Goal: Find contact information: Find contact information

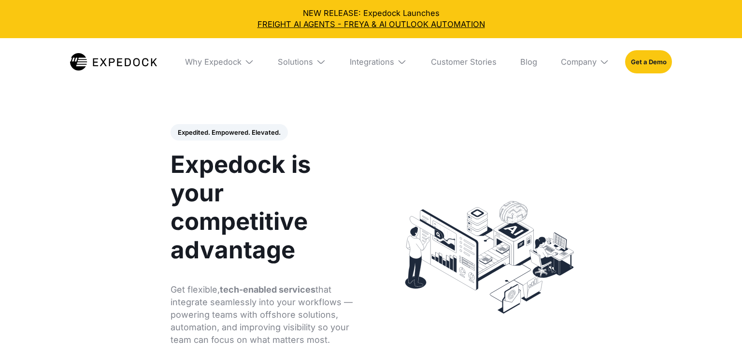
select select
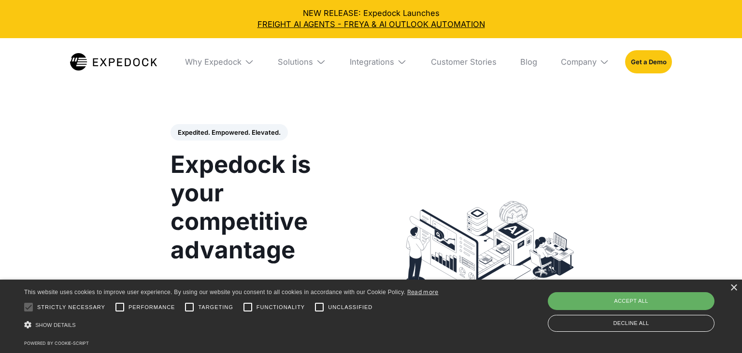
click at [670, 306] on div "Accept all" at bounding box center [631, 300] width 167 height 17
checkbox input "true"
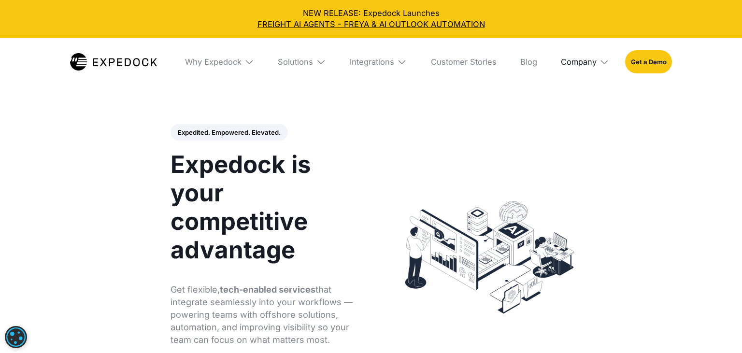
click at [594, 67] on div "Company" at bounding box center [579, 62] width 36 height 10
click at [582, 103] on link "About Us" at bounding box center [585, 99] width 64 height 26
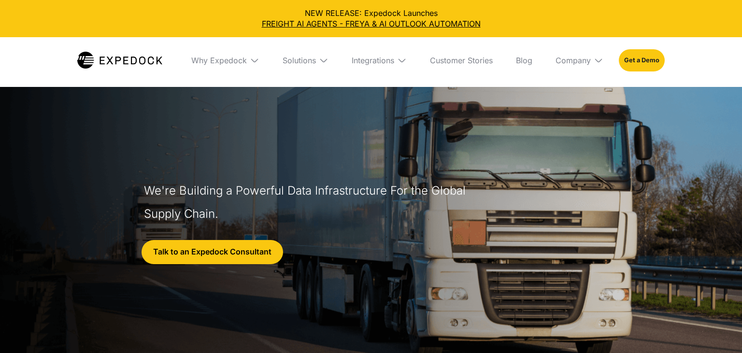
select select
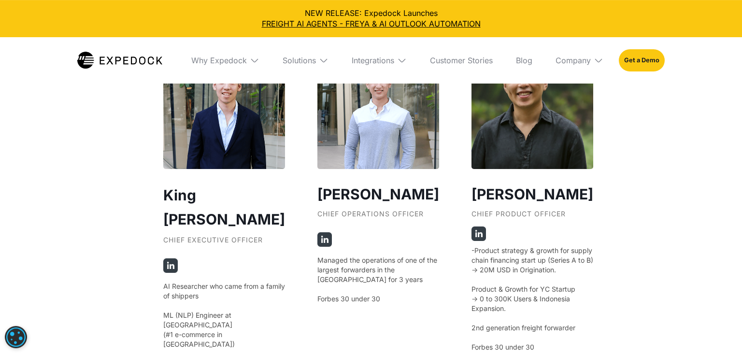
scroll to position [1775, 0]
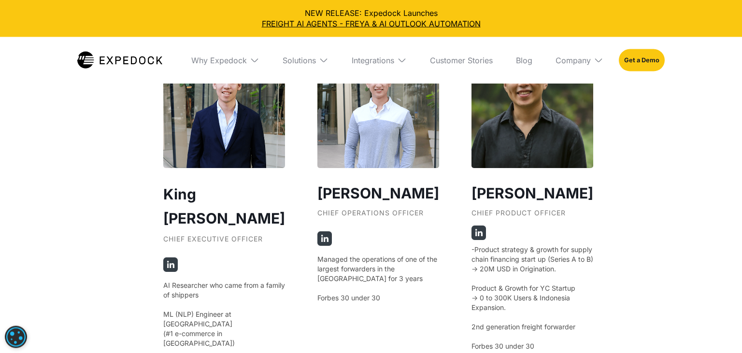
click at [332, 184] on h3 "[PERSON_NAME]" at bounding box center [379, 193] width 122 height 22
drag, startPoint x: 332, startPoint y: 184, endPoint x: 360, endPoint y: 184, distance: 28.5
click at [360, 184] on h3 "[PERSON_NAME]" at bounding box center [379, 193] width 122 height 22
copy h3 "[PERSON_NAME]"
click at [328, 209] on div "Chief Operations Officer" at bounding box center [379, 217] width 122 height 16
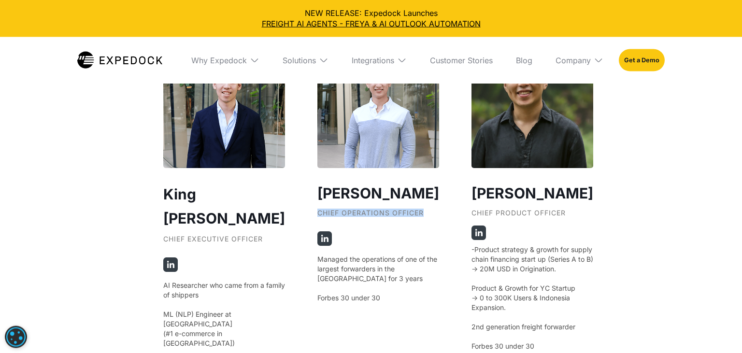
drag, startPoint x: 328, startPoint y: 208, endPoint x: 399, endPoint y: 210, distance: 70.6
click at [399, 210] on div "Chief Operations Officer" at bounding box center [379, 217] width 122 height 16
copy div "Chief Operations Officer"
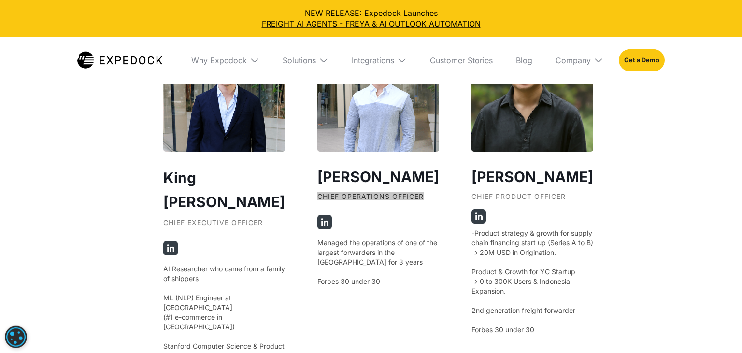
scroll to position [1793, 0]
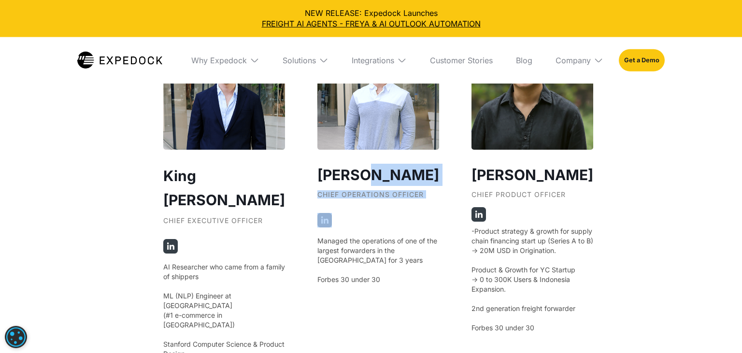
drag, startPoint x: 349, startPoint y: 180, endPoint x: 329, endPoint y: 219, distance: 43.9
click at [329, 219] on div "[PERSON_NAME] Chief Operations Officer Managed the operations of one of the lar…" at bounding box center [379, 203] width 122 height 350
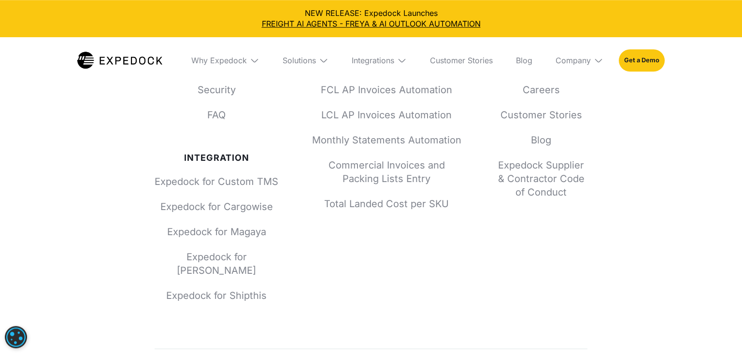
scroll to position [4388, 0]
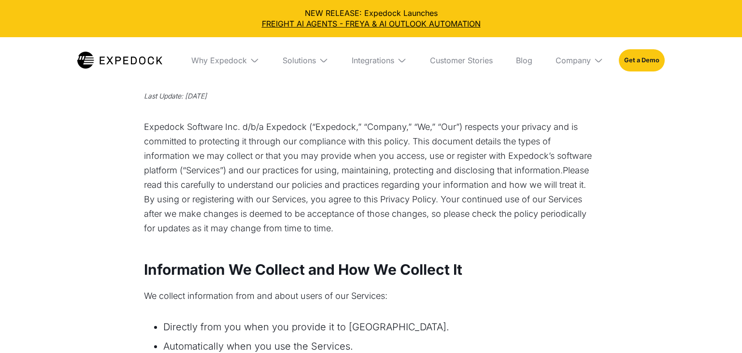
select select
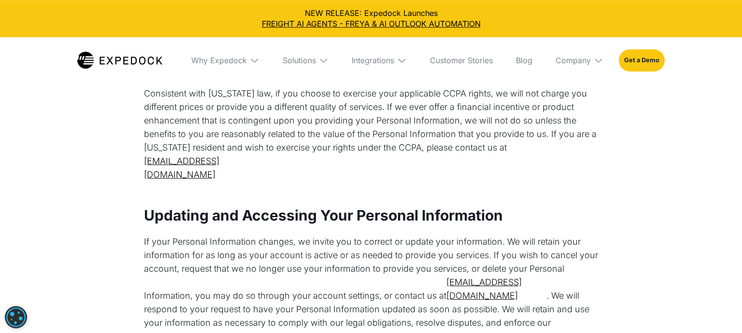
scroll to position [3652, 0]
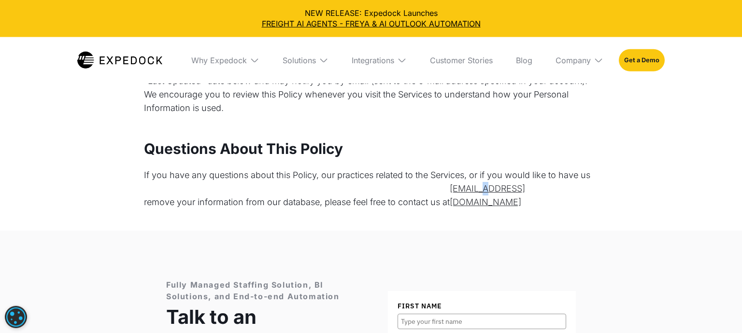
click at [550, 182] on link "privacy@expedock.com" at bounding box center [500, 195] width 100 height 27
